Goal: Task Accomplishment & Management: Manage account settings

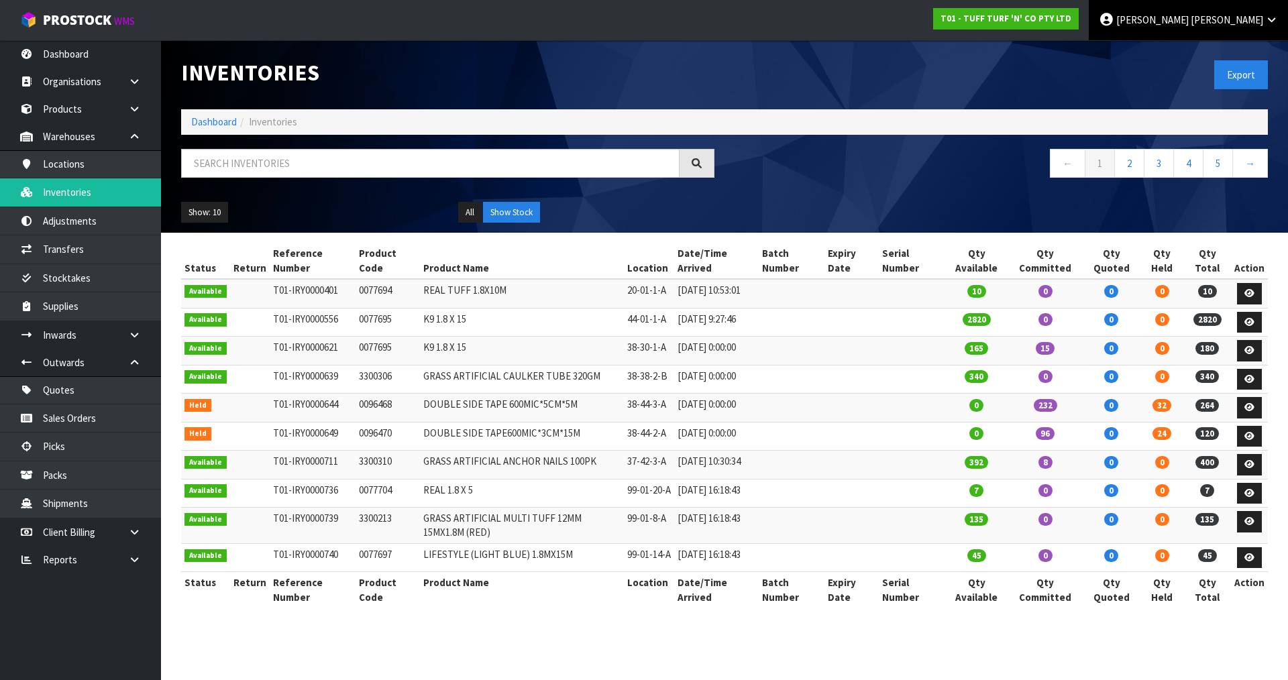
click at [1248, 16] on span "Luff" at bounding box center [1227, 19] width 72 height 13
click at [1233, 47] on link "Logout" at bounding box center [1235, 53] width 106 height 18
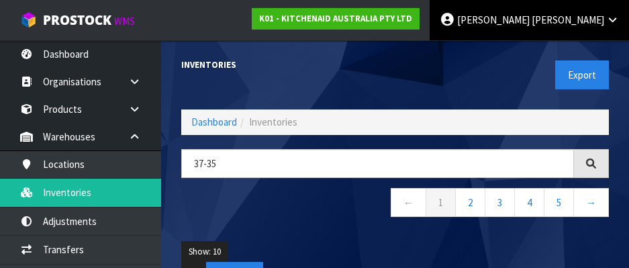
click at [529, 16] on span "[PERSON_NAME]" at bounding box center [493, 19] width 72 height 13
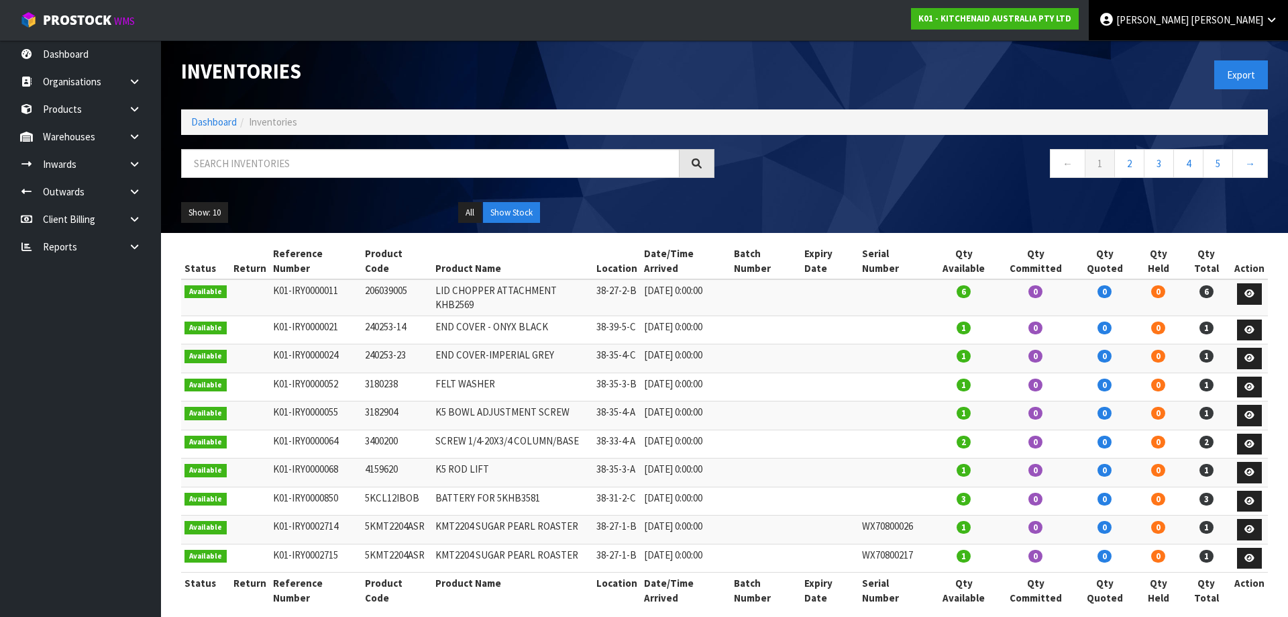
click at [638, 21] on span "James" at bounding box center [1153, 19] width 72 height 13
click at [638, 54] on link "Logout" at bounding box center [1235, 53] width 106 height 18
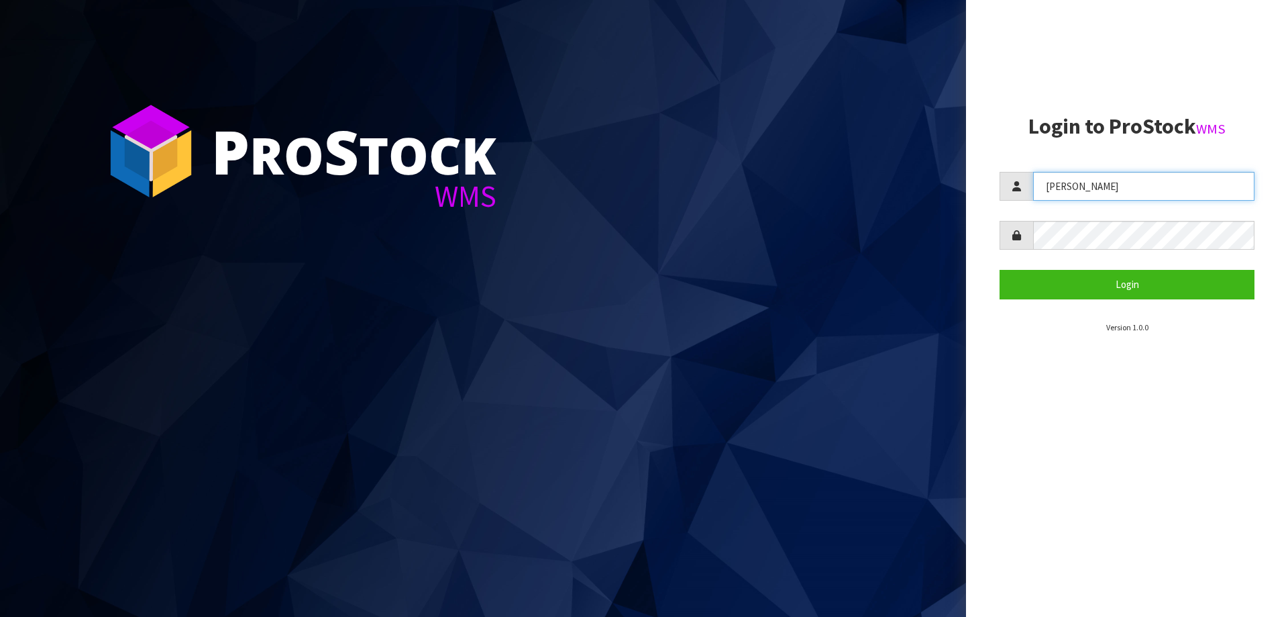
click at [1062, 183] on input "[PERSON_NAME]" at bounding box center [1143, 186] width 221 height 29
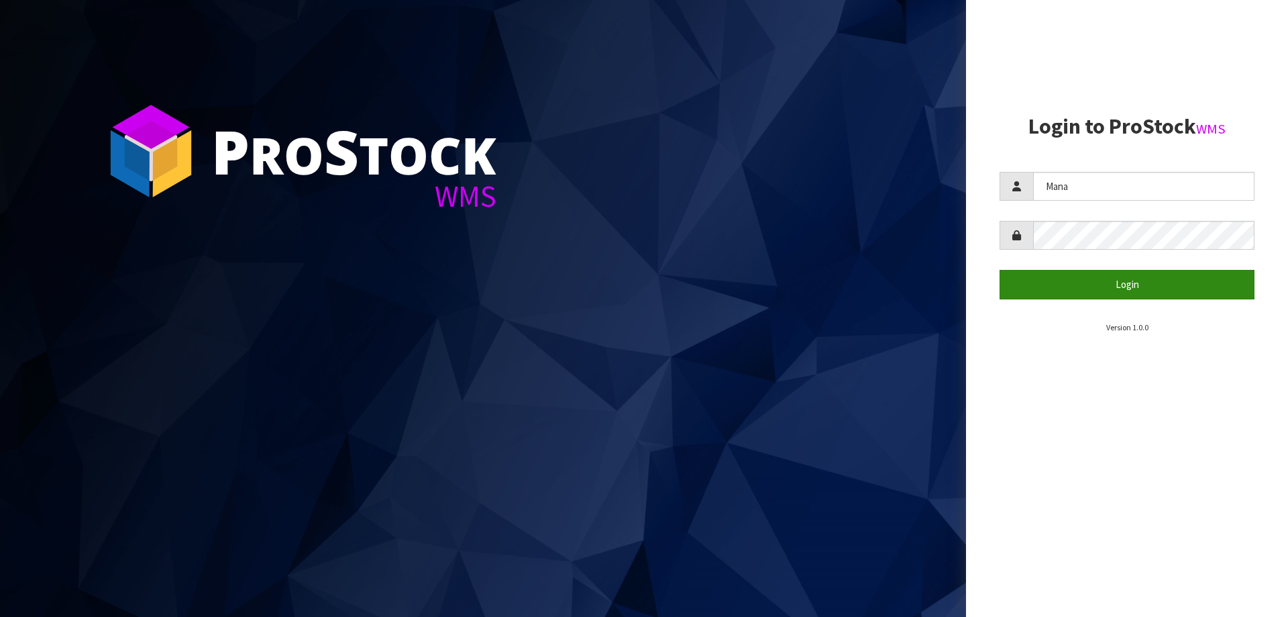
type input "Mana"
click at [1097, 278] on button "Login" at bounding box center [1127, 284] width 255 height 29
